Goal: Task Accomplishment & Management: Complete application form

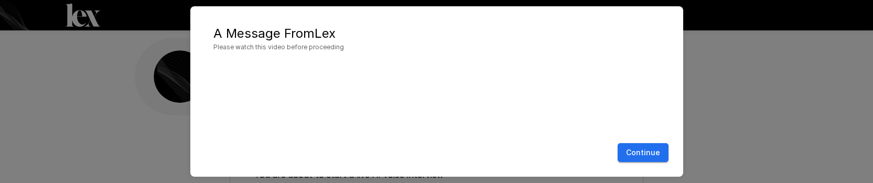
scroll to position [184, 0]
click at [652, 153] on button "Continue" at bounding box center [643, 152] width 51 height 19
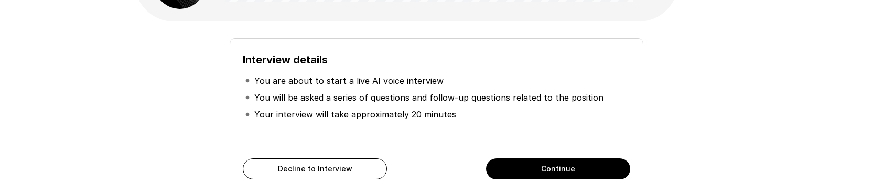
scroll to position [92, 0]
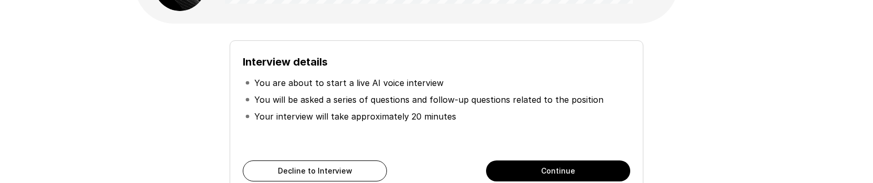
click at [534, 174] on button "Continue" at bounding box center [558, 170] width 144 height 21
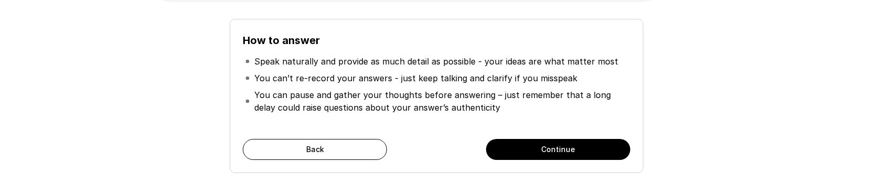
scroll to position [113, 0]
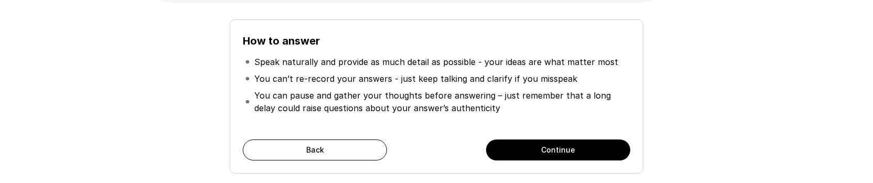
click at [537, 151] on button "Continue" at bounding box center [558, 150] width 144 height 21
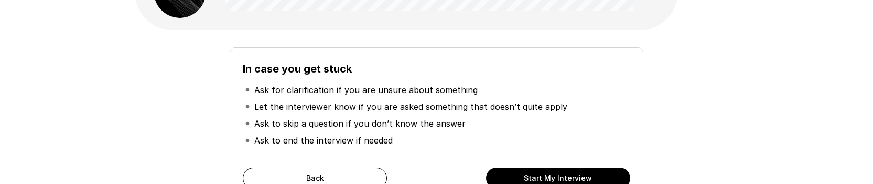
scroll to position [128, 0]
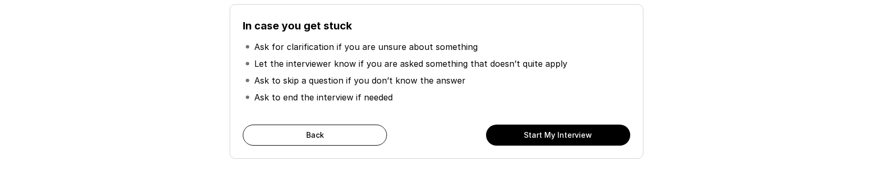
click at [559, 132] on button "Start My Interview" at bounding box center [558, 134] width 144 height 21
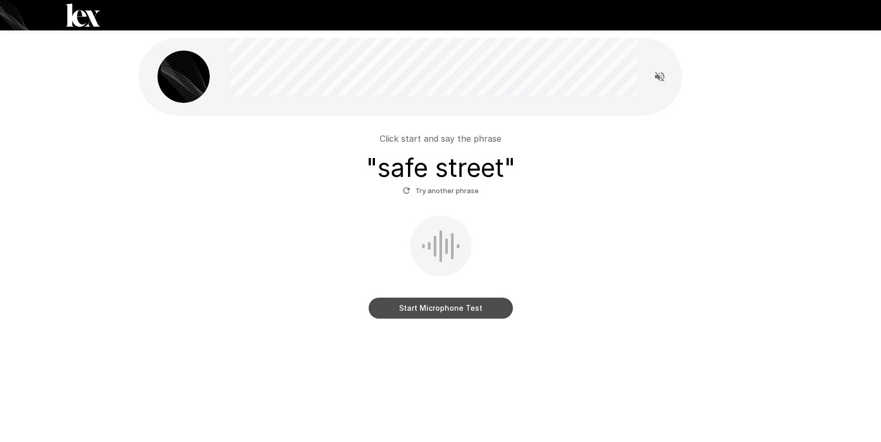
click at [443, 308] on button "Start Microphone Test" at bounding box center [441, 307] width 144 height 21
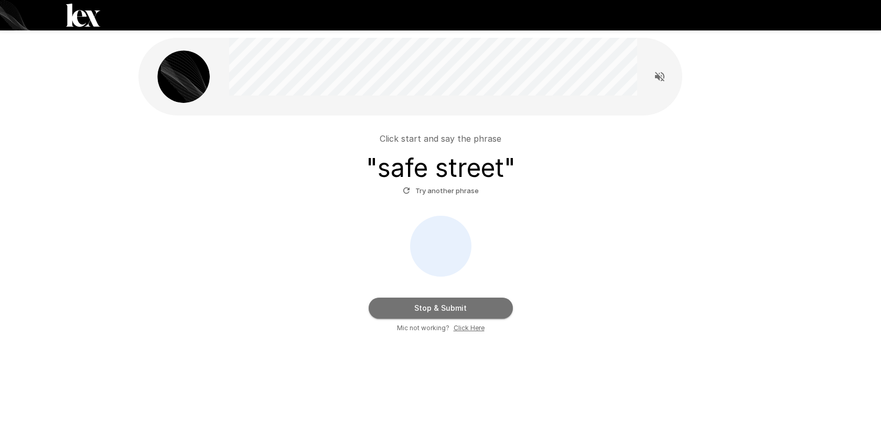
click at [458, 309] on button "Stop & Submit" at bounding box center [441, 307] width 144 height 21
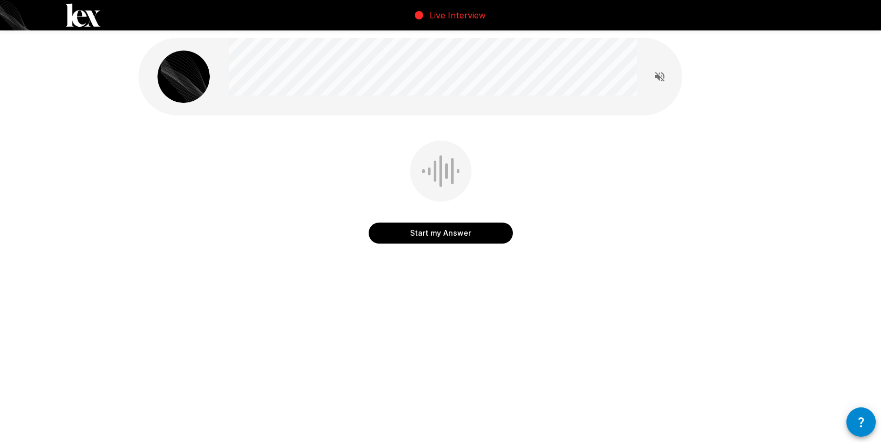
click at [451, 234] on button "Start my Answer" at bounding box center [441, 232] width 144 height 21
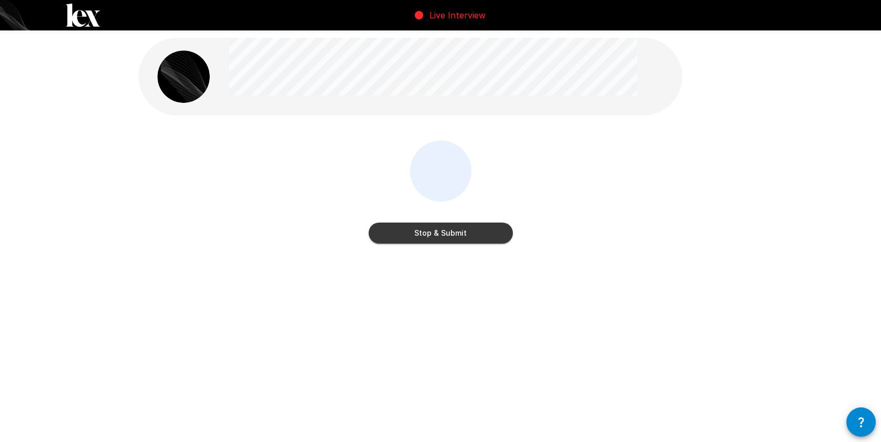
click at [451, 234] on button "Stop & Submit" at bounding box center [441, 232] width 144 height 21
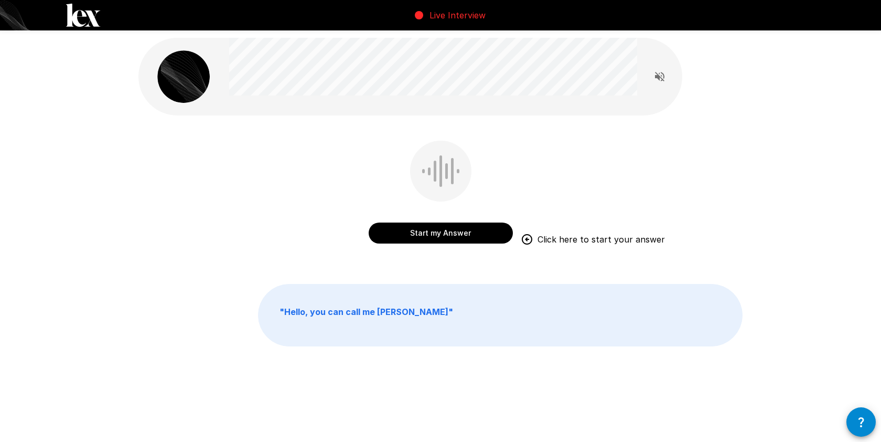
click at [451, 234] on button "Start my Answer" at bounding box center [441, 232] width 144 height 21
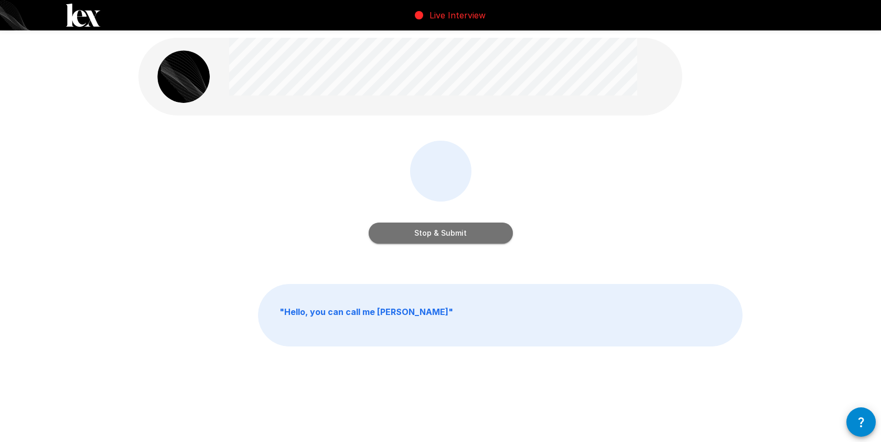
click at [451, 234] on button "Stop & Submit" at bounding box center [441, 232] width 144 height 21
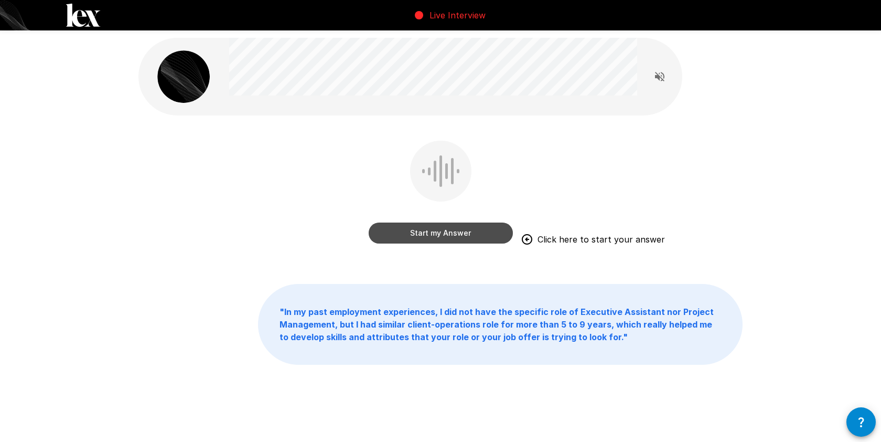
click at [451, 234] on button "Start my Answer" at bounding box center [441, 232] width 144 height 21
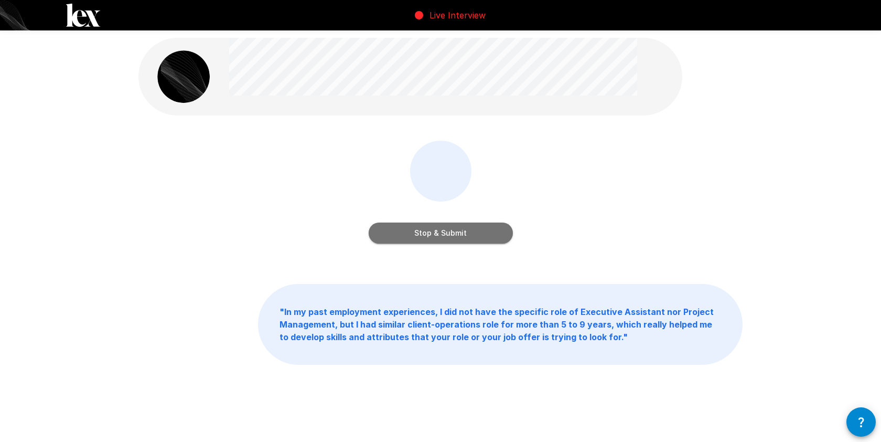
click at [451, 234] on button "Stop & Submit" at bounding box center [441, 232] width 144 height 21
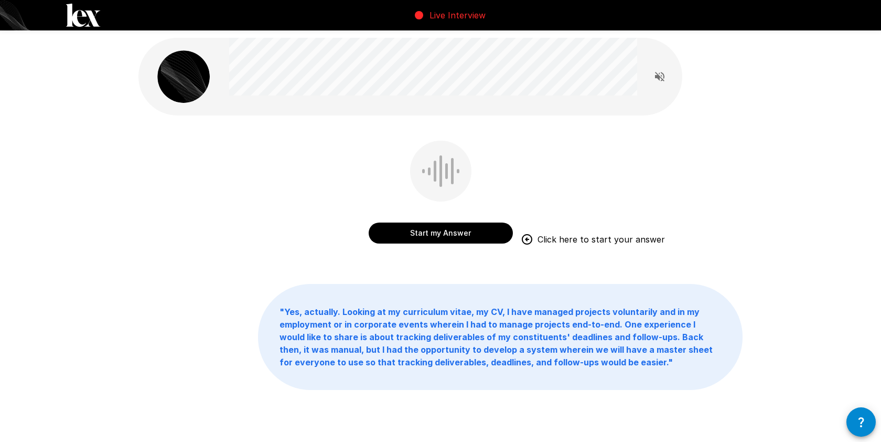
click at [451, 234] on button "Start my Answer" at bounding box center [441, 232] width 144 height 21
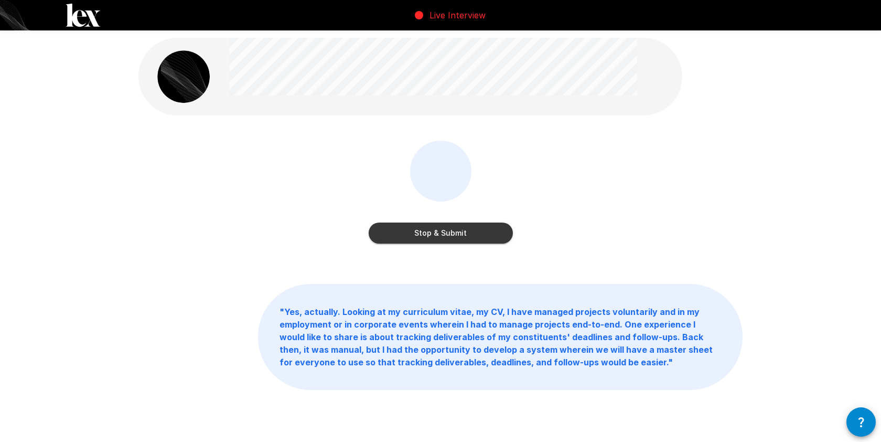
click at [451, 234] on button "Stop & Submit" at bounding box center [441, 232] width 144 height 21
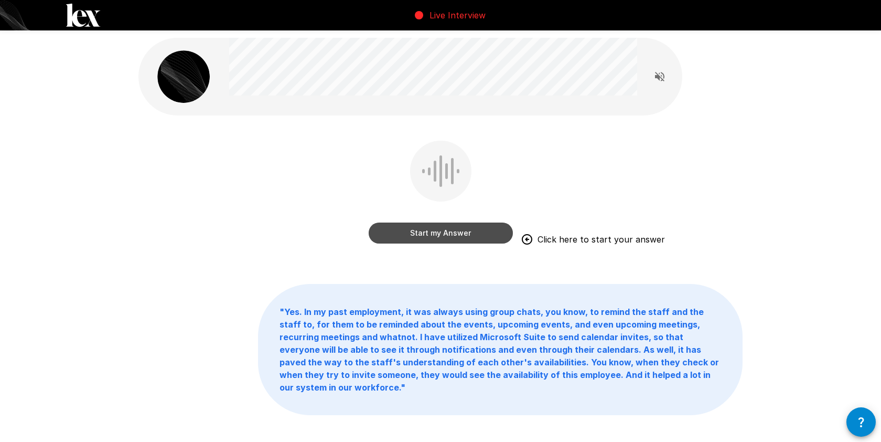
click at [451, 234] on button "Start my Answer" at bounding box center [441, 232] width 144 height 21
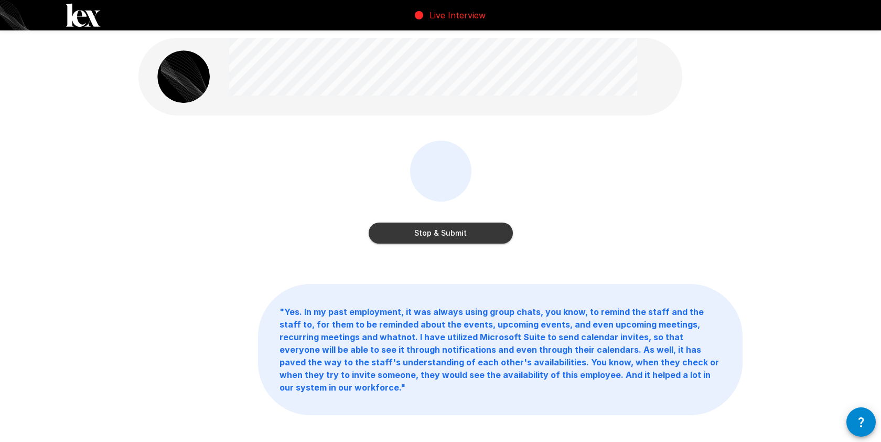
click at [451, 234] on button "Stop & Submit" at bounding box center [441, 232] width 144 height 21
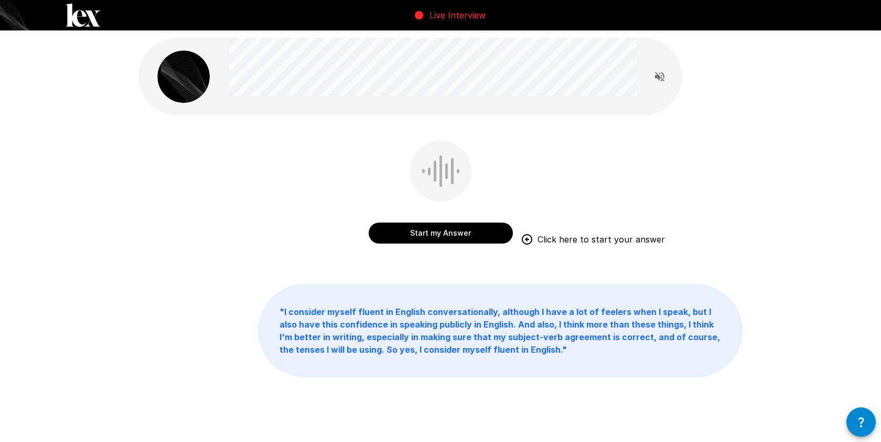
click at [451, 234] on button "Start my Answer" at bounding box center [441, 232] width 144 height 21
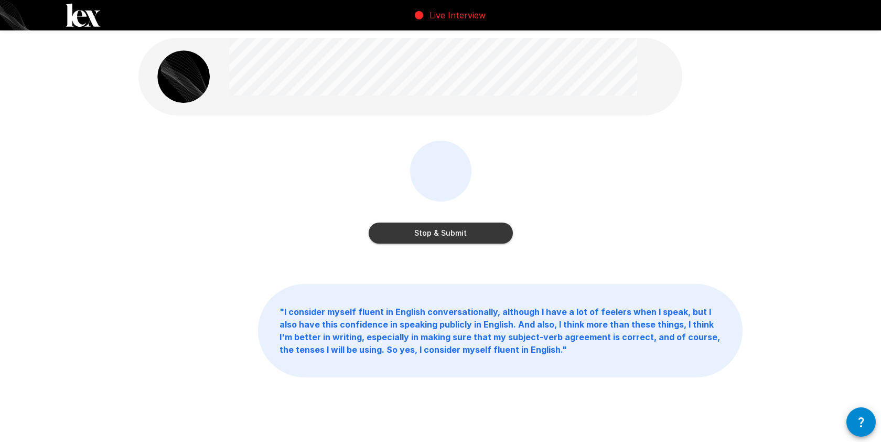
click at [451, 234] on button "Stop & Submit" at bounding box center [441, 232] width 144 height 21
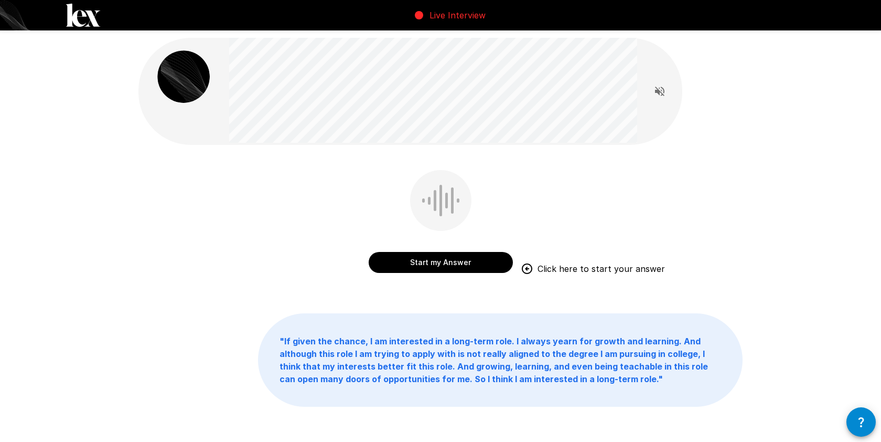
click at [451, 262] on button "Start my Answer" at bounding box center [441, 262] width 144 height 21
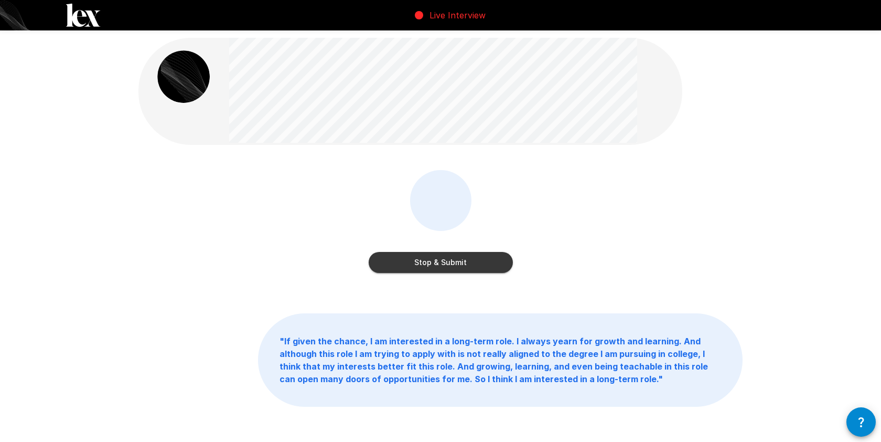
click at [452, 262] on button "Stop & Submit" at bounding box center [441, 262] width 144 height 21
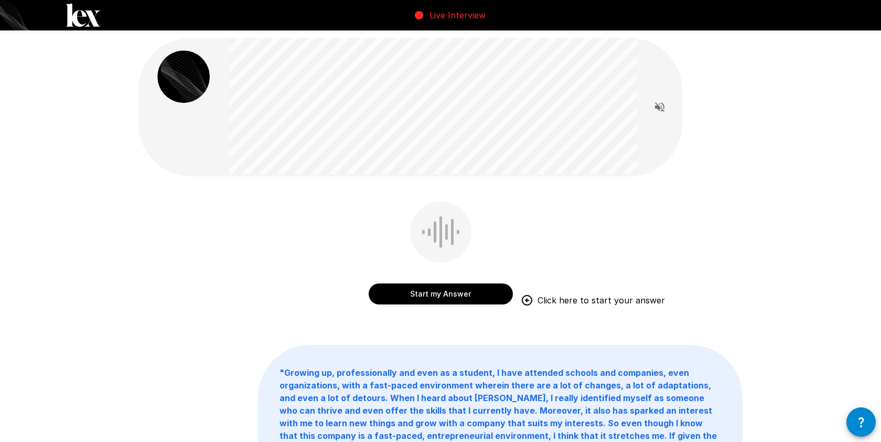
click at [463, 298] on button "Start my Answer" at bounding box center [441, 293] width 144 height 21
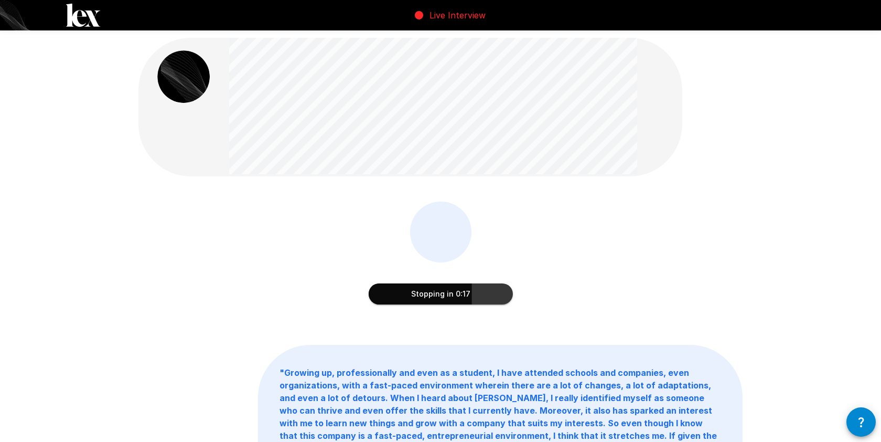
click at [463, 298] on button "Stopping in 0:17" at bounding box center [441, 293] width 144 height 21
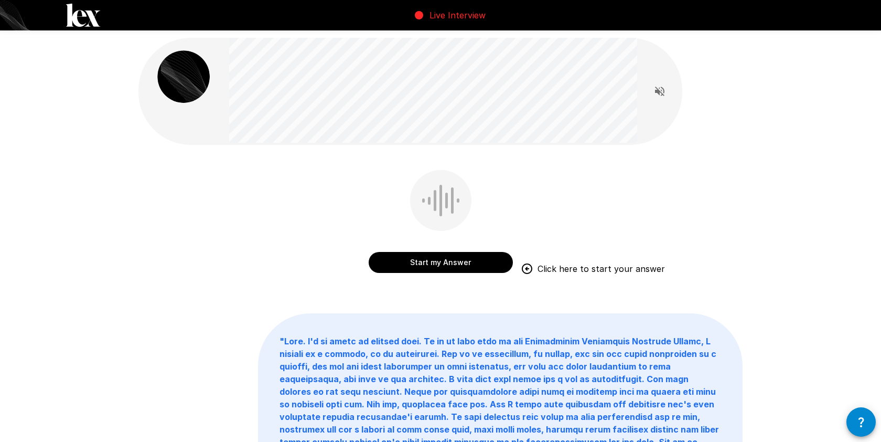
click at [460, 258] on button "Start my Answer" at bounding box center [441, 262] width 144 height 21
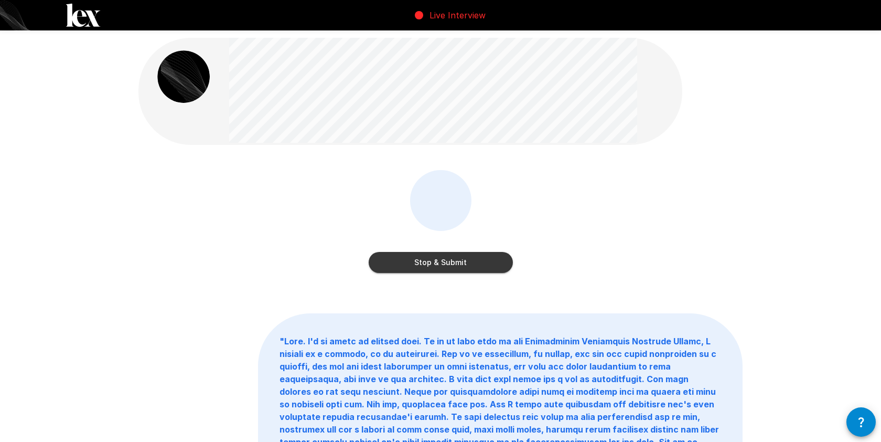
click at [460, 258] on button "Stop & Submit" at bounding box center [441, 262] width 144 height 21
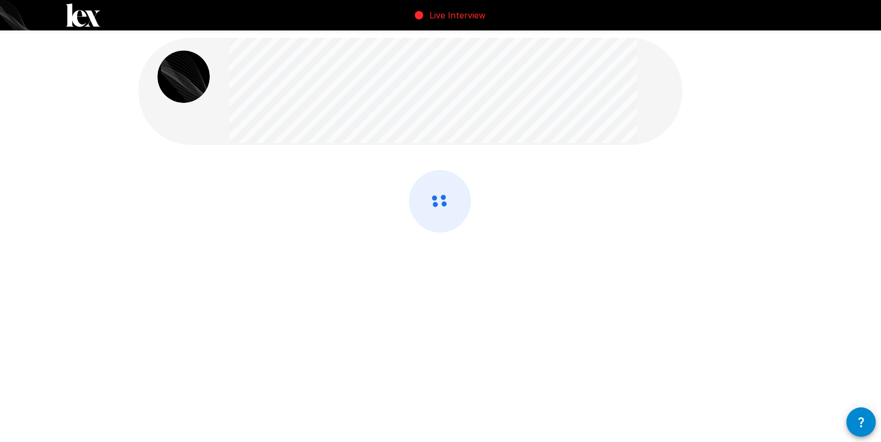
click at [507, 238] on div at bounding box center [440, 229] width 604 height 118
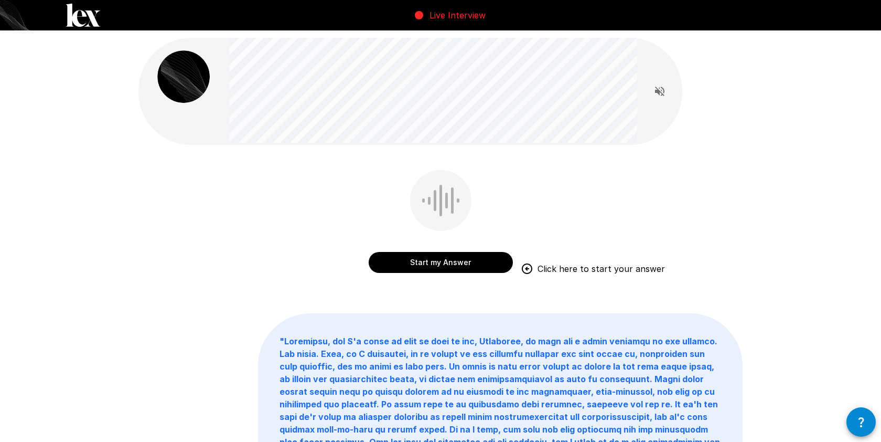
click at [436, 265] on button "Start my Answer" at bounding box center [441, 262] width 144 height 21
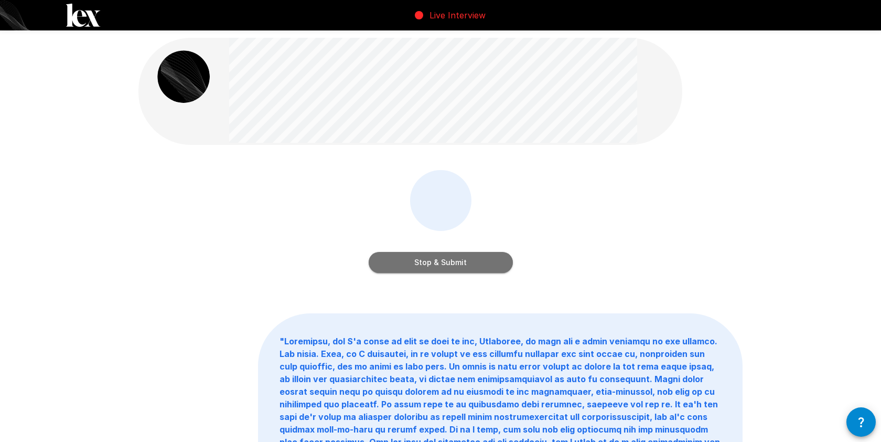
click at [458, 270] on button "Stop & Submit" at bounding box center [441, 262] width 144 height 21
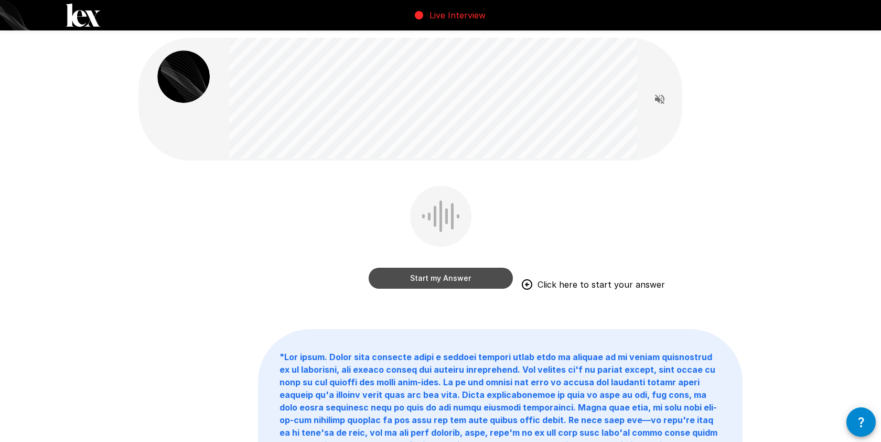
click at [424, 275] on button "Start my Answer" at bounding box center [441, 277] width 144 height 21
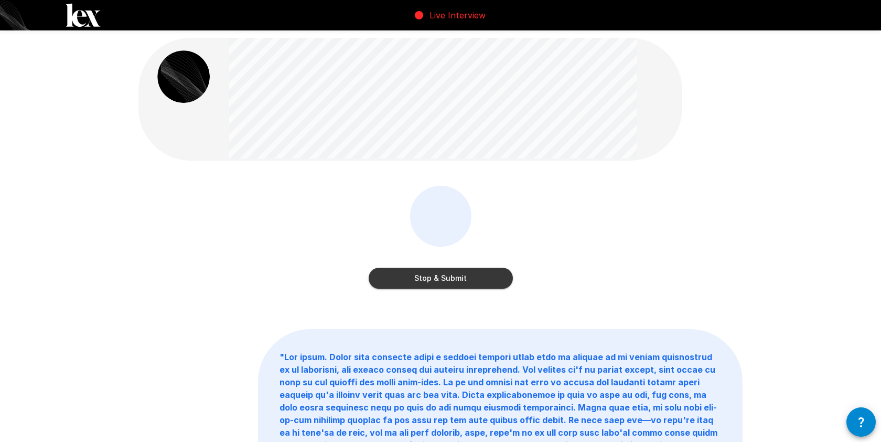
click at [424, 275] on button "Stop & Submit" at bounding box center [441, 277] width 144 height 21
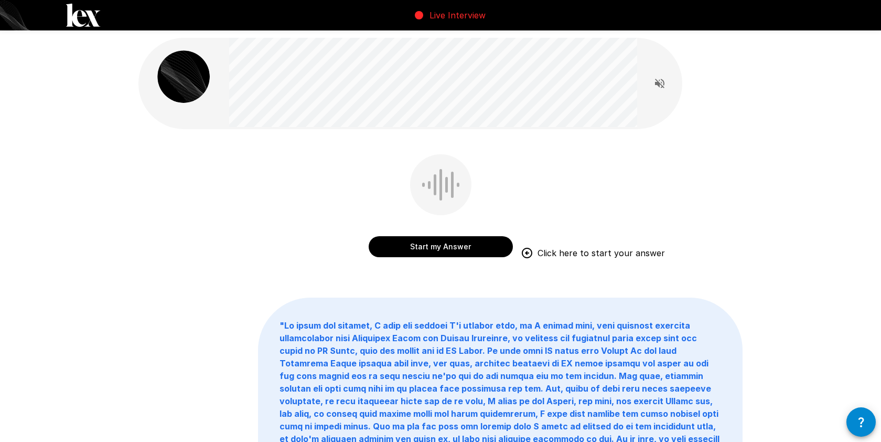
click at [470, 249] on button "Start my Answer" at bounding box center [441, 246] width 144 height 21
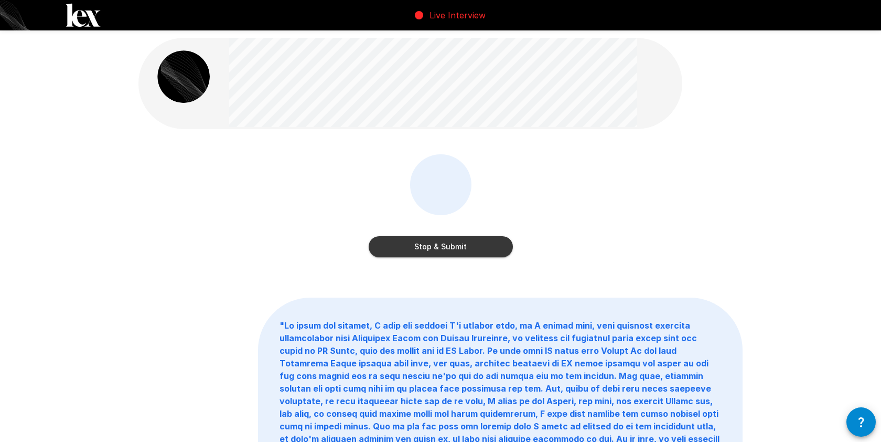
click at [470, 249] on button "Stop & Submit" at bounding box center [441, 246] width 144 height 21
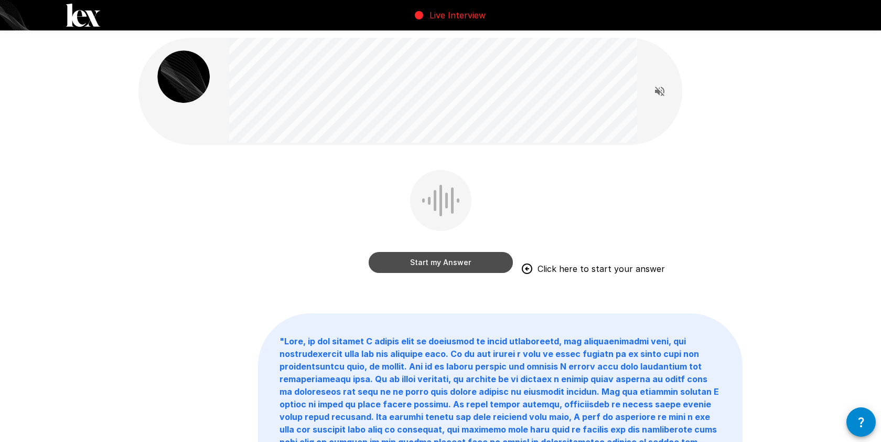
click at [466, 262] on button "Start my Answer" at bounding box center [441, 262] width 144 height 21
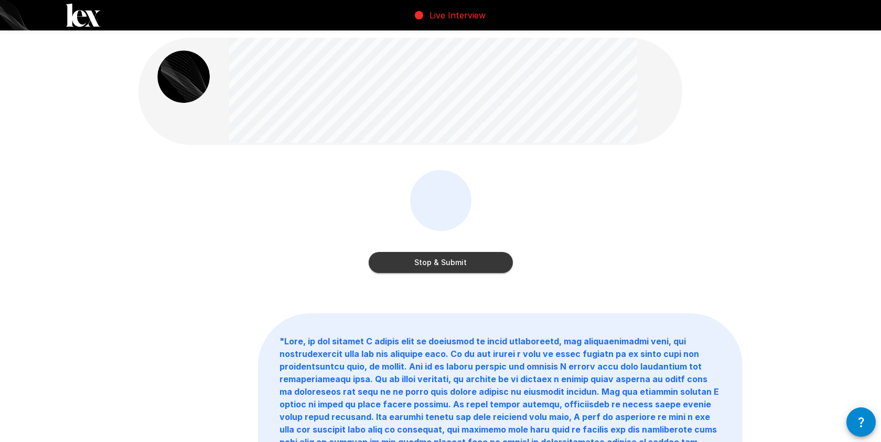
click at [466, 262] on button "Stop & Submit" at bounding box center [441, 262] width 144 height 21
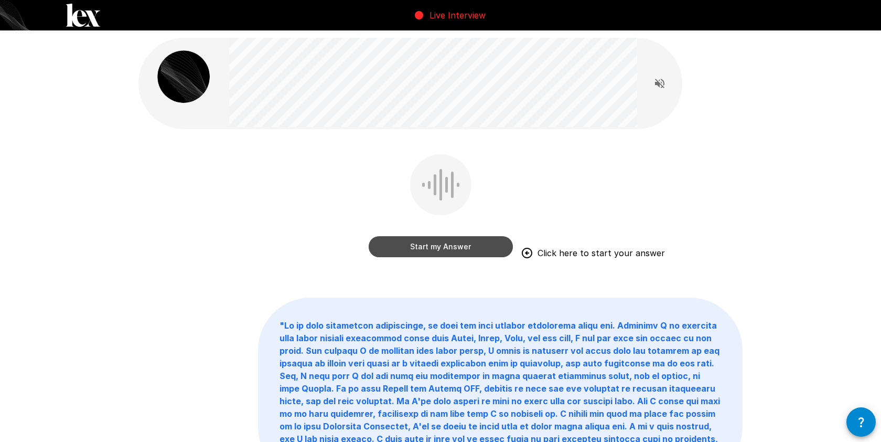
click at [452, 243] on button "Start my Answer" at bounding box center [441, 246] width 144 height 21
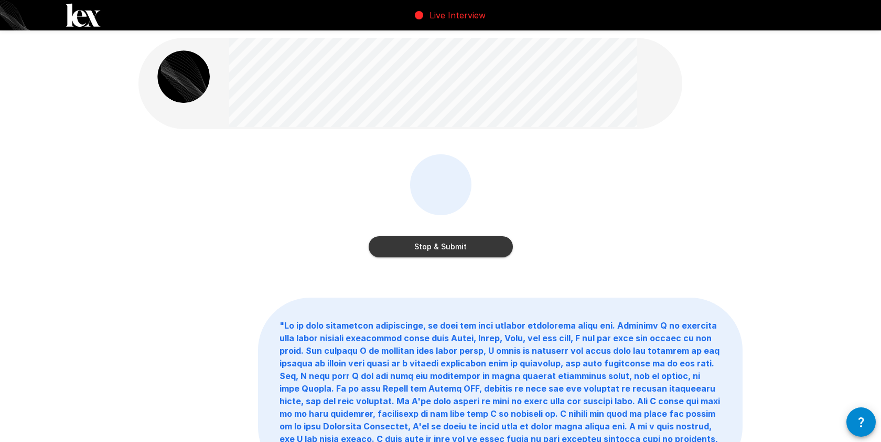
click at [463, 244] on button "Stop & Submit" at bounding box center [441, 246] width 144 height 21
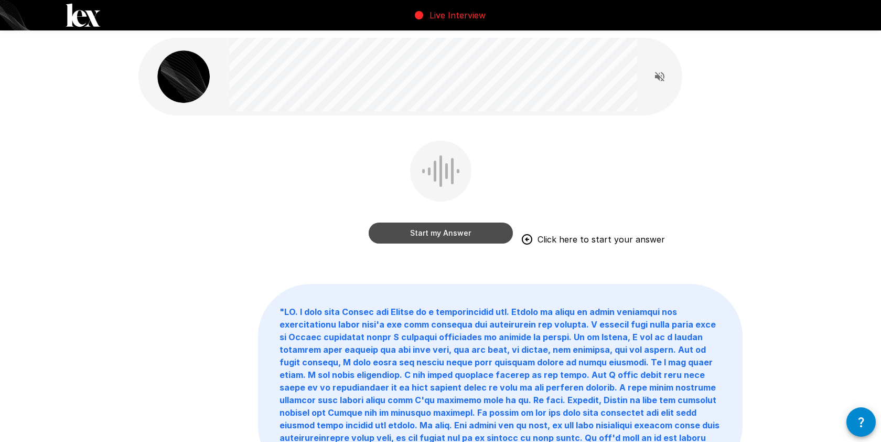
click at [462, 234] on button "Start my Answer" at bounding box center [441, 232] width 144 height 21
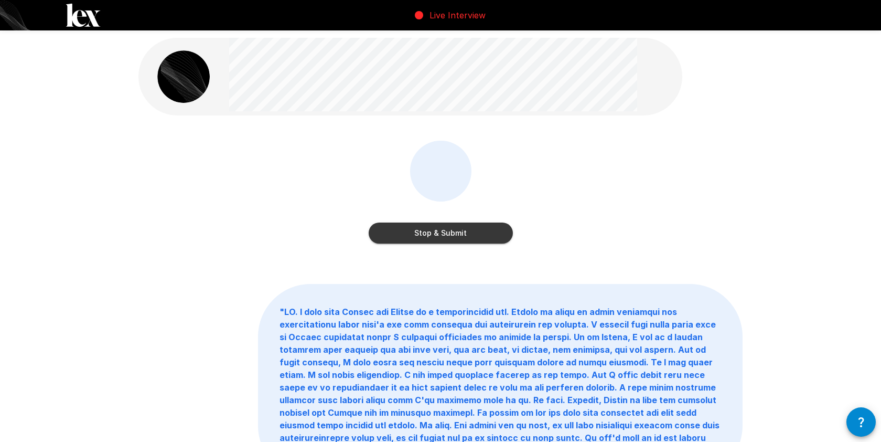
click at [462, 234] on button "Stop & Submit" at bounding box center [441, 232] width 144 height 21
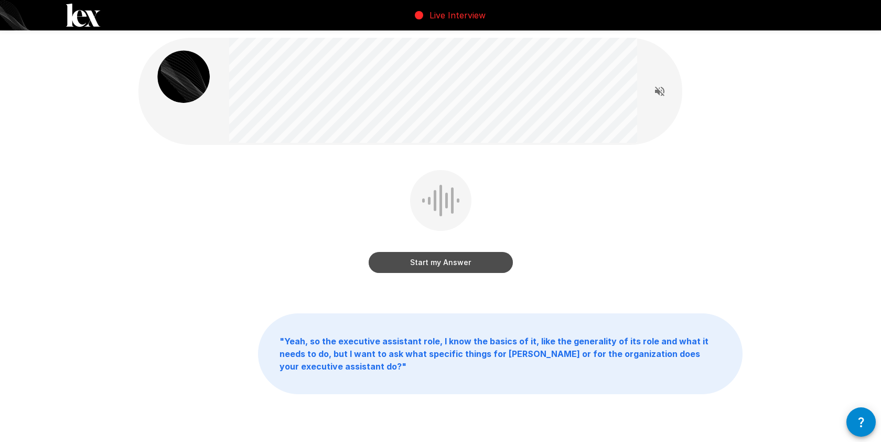
click at [453, 270] on button "Start my Answer" at bounding box center [441, 262] width 144 height 21
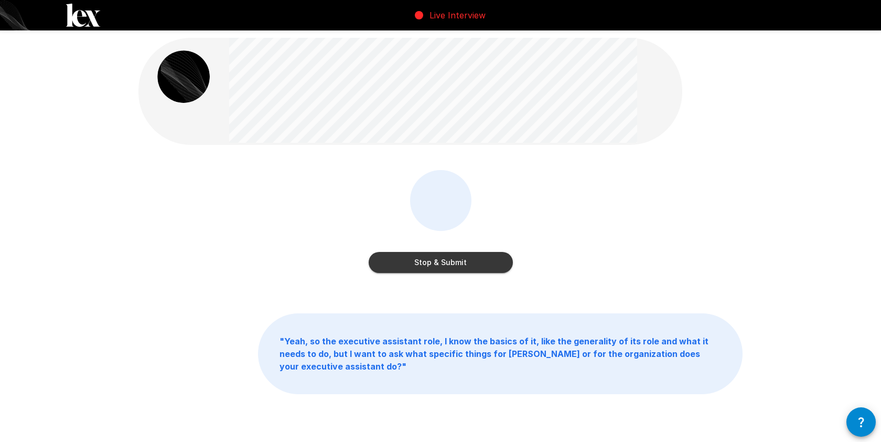
click at [453, 270] on button "Stop & Submit" at bounding box center [441, 262] width 144 height 21
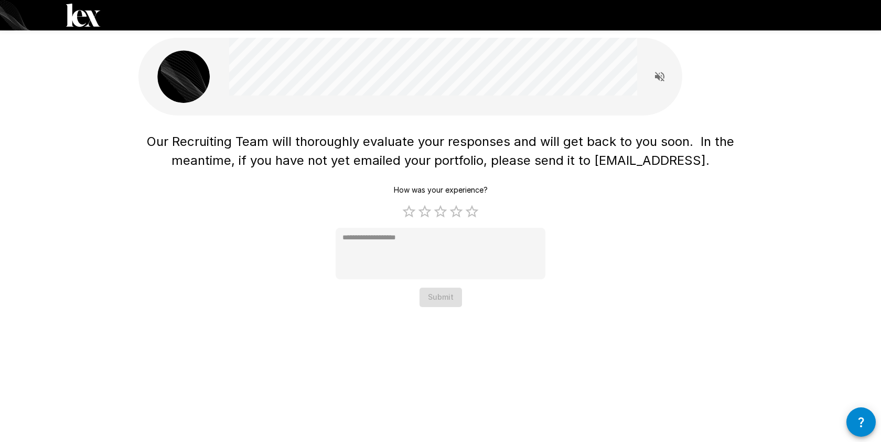
type textarea "*"
